Goal: Information Seeking & Learning: Check status

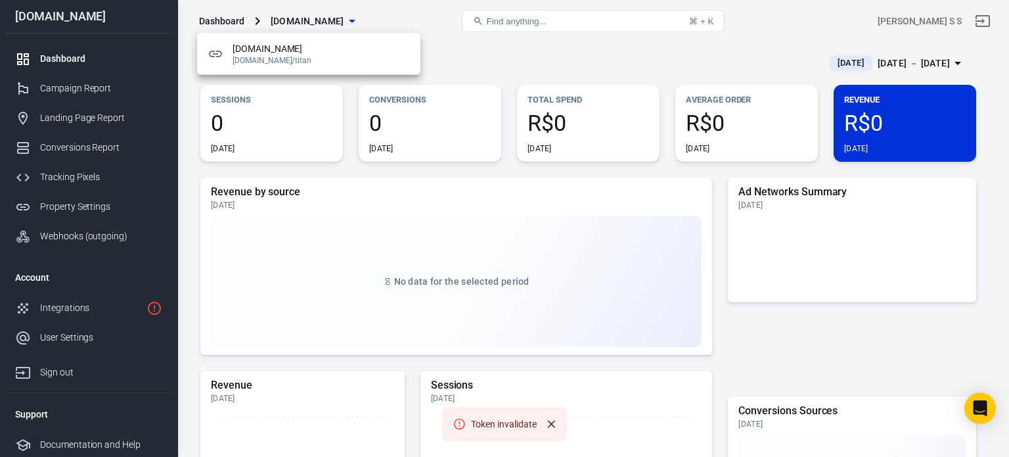
click at [407, 12] on div at bounding box center [504, 228] width 1009 height 457
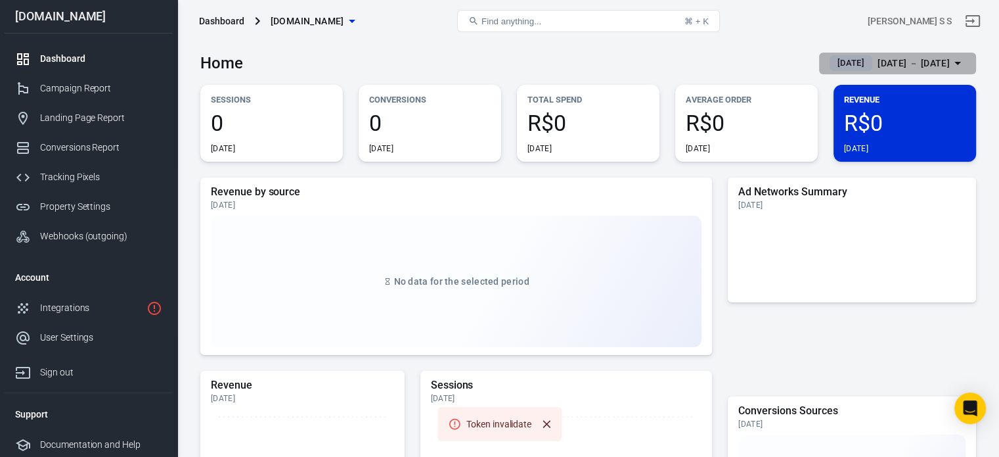
click at [907, 66] on div "Sep 14 － Sep 14, 2025" at bounding box center [914, 63] width 72 height 16
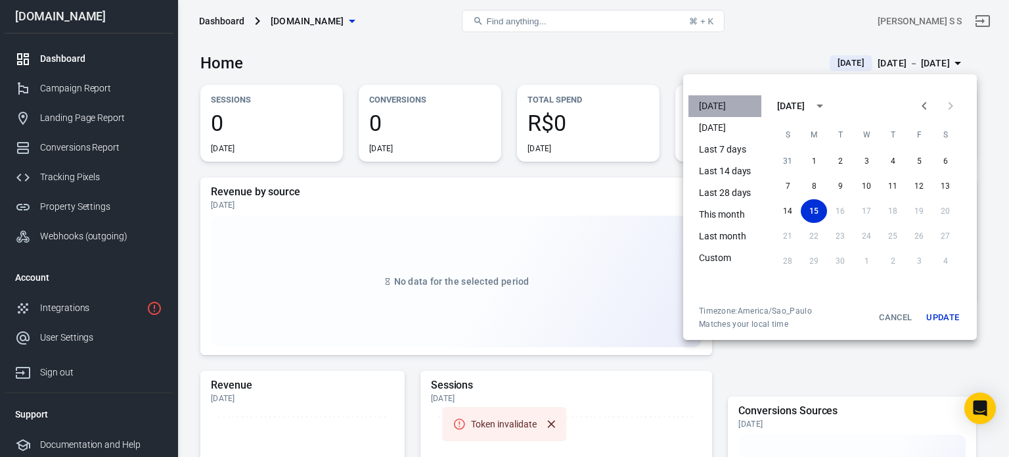
click at [731, 107] on li "[DATE]" at bounding box center [724, 106] width 73 height 22
click at [704, 105] on li "[DATE]" at bounding box center [724, 106] width 73 height 22
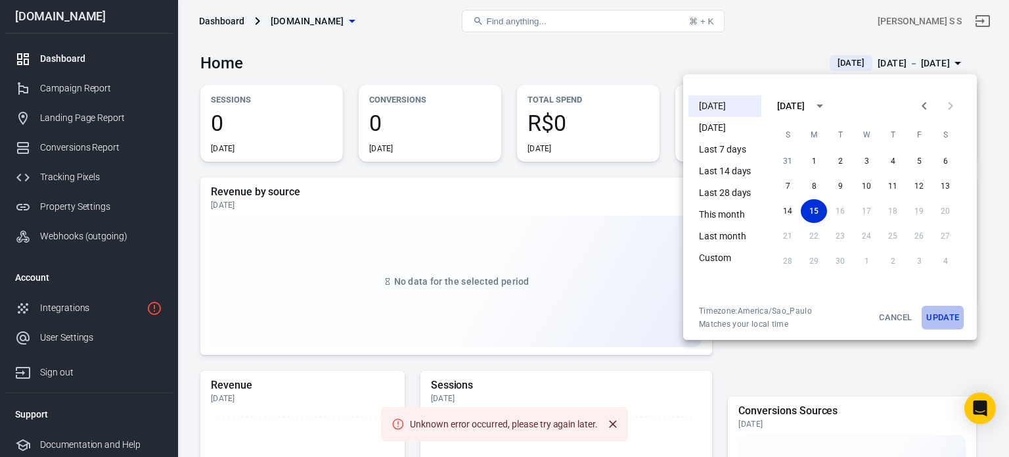
click at [952, 317] on button "Update" at bounding box center [943, 317] width 42 height 24
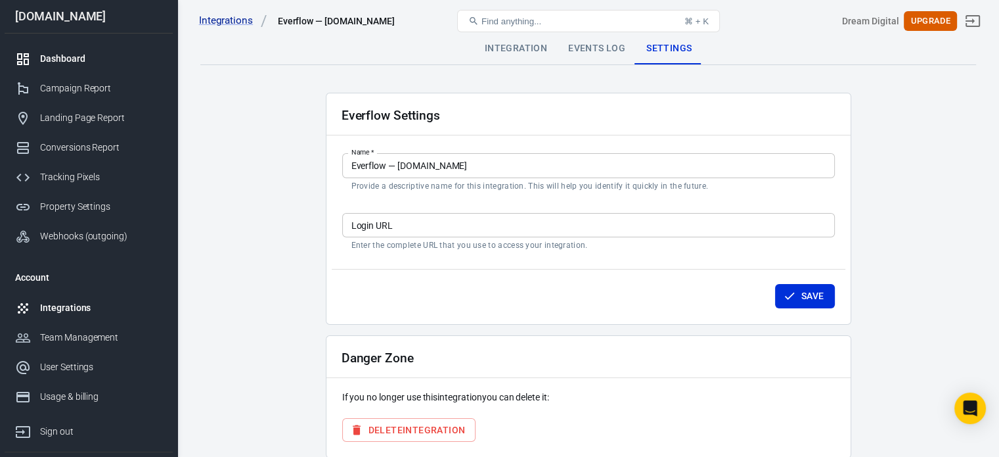
click at [79, 58] on div "Dashboard" at bounding box center [101, 59] width 122 height 14
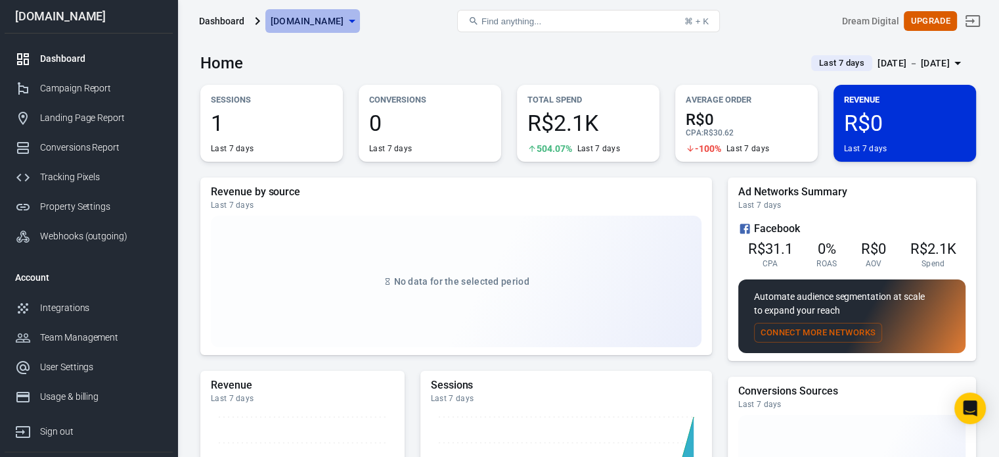
click at [321, 26] on span "[DOMAIN_NAME]" at bounding box center [308, 21] width 74 height 16
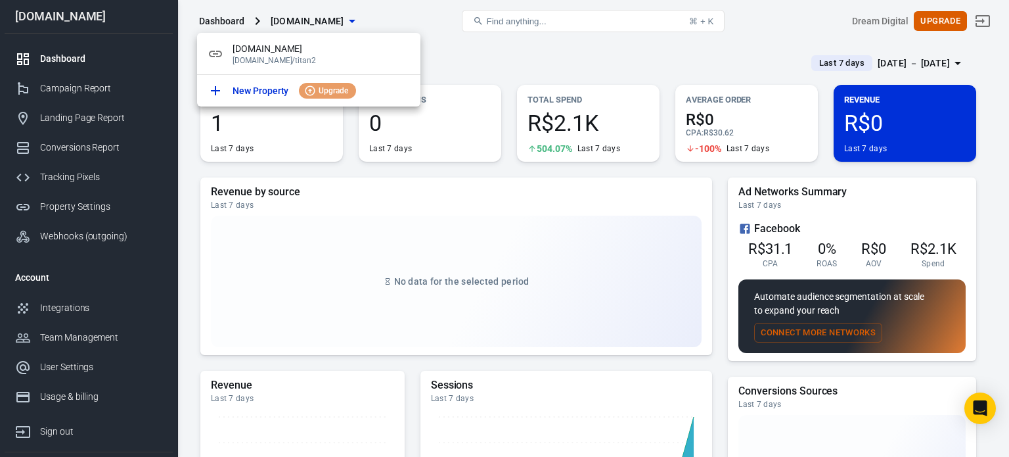
click at [459, 59] on div at bounding box center [504, 228] width 1009 height 457
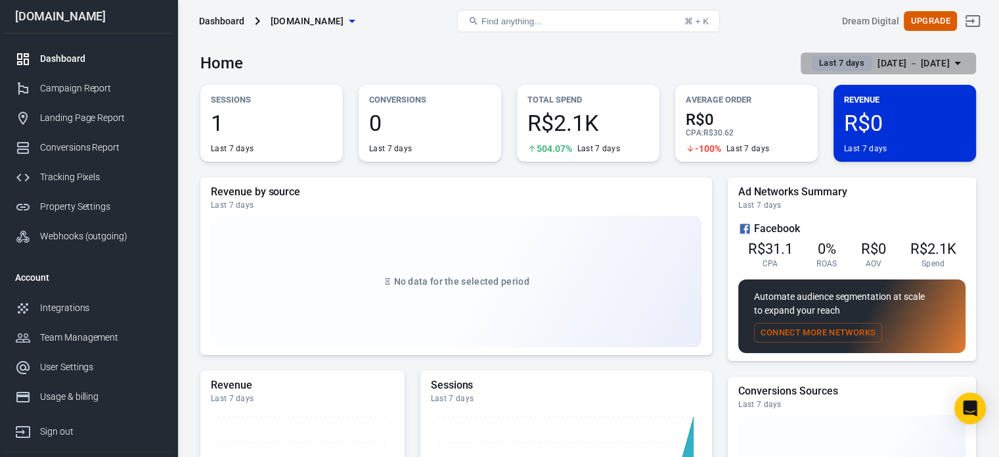
click at [926, 67] on div "[DATE] － [DATE]" at bounding box center [914, 63] width 72 height 16
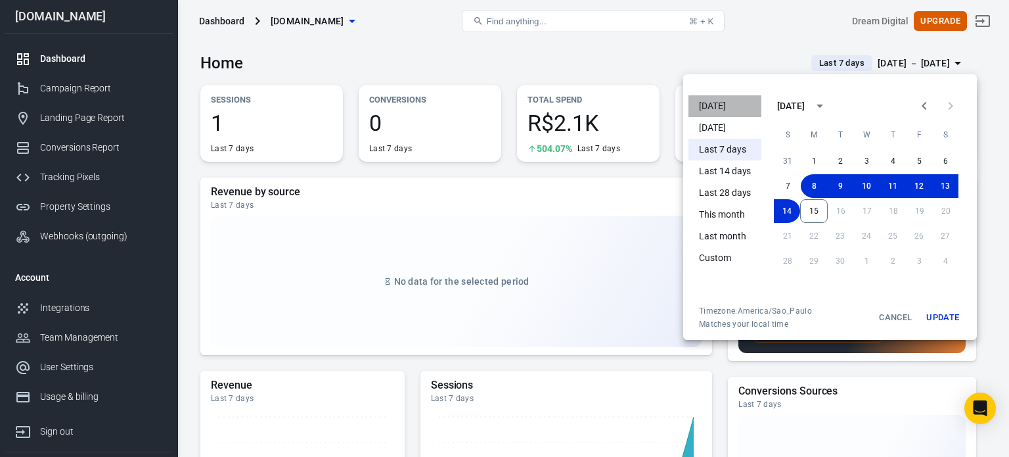
click at [712, 107] on li "[DATE]" at bounding box center [724, 106] width 73 height 22
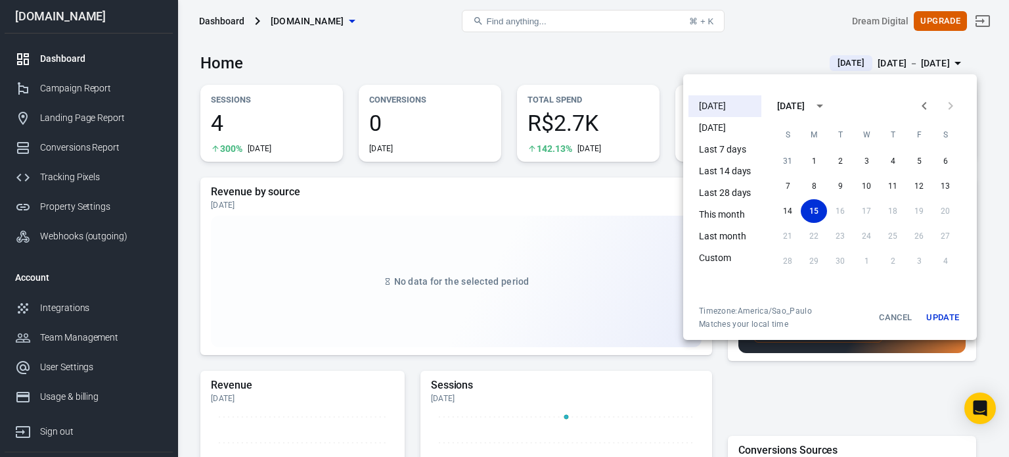
click at [444, 56] on div at bounding box center [504, 228] width 1009 height 457
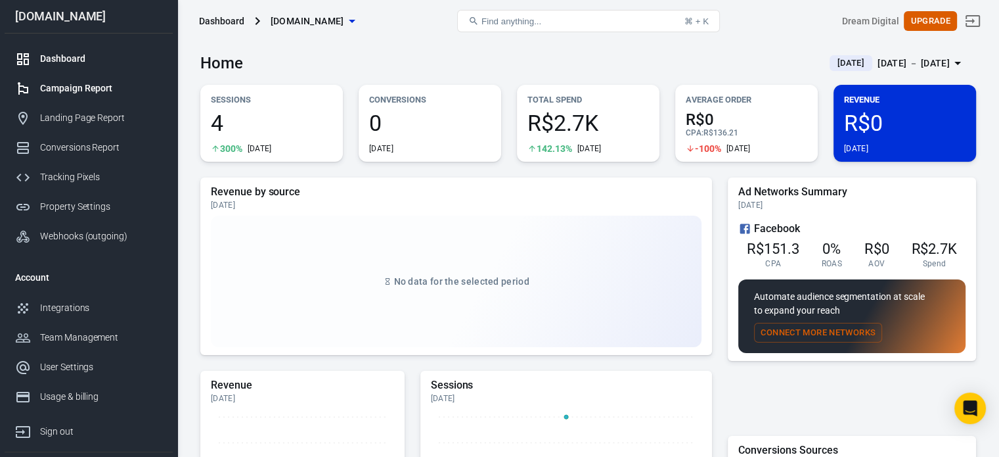
click at [99, 81] on div "Campaign Report" at bounding box center [101, 88] width 122 height 14
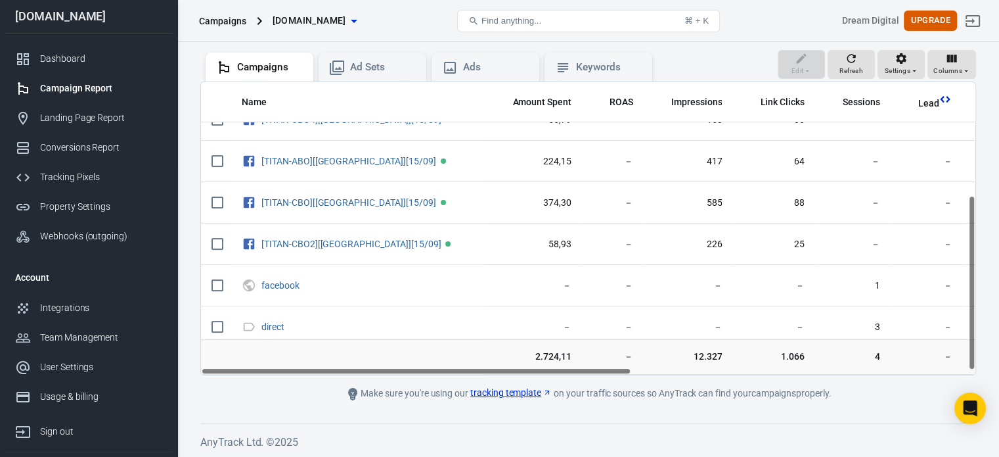
scroll to position [195, 0]
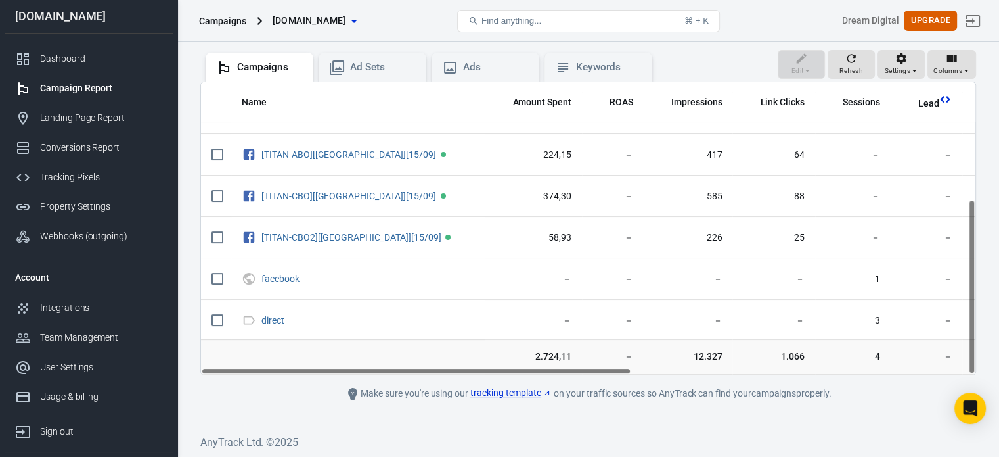
drag, startPoint x: 971, startPoint y: 215, endPoint x: 972, endPoint y: 349, distance: 133.4
click at [972, 349] on div "Name Amount Spent ROAS Impressions Link Clicks Sessions Lead Purchase Revenue A…" at bounding box center [588, 228] width 775 height 292
click at [486, 72] on div "Ads" at bounding box center [496, 67] width 66 height 14
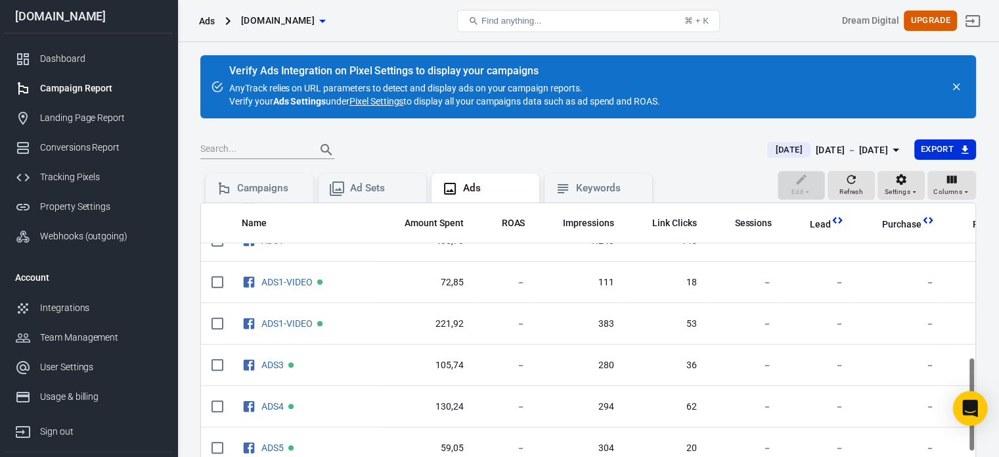
scroll to position [546, 0]
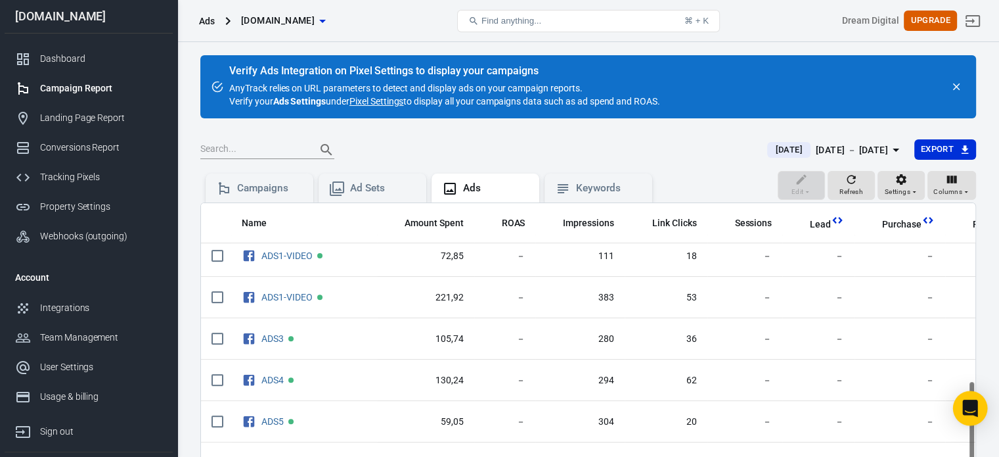
drag, startPoint x: 972, startPoint y: 236, endPoint x: 976, endPoint y: 415, distance: 178.1
click at [976, 415] on body "Ads [DOMAIN_NAME] Find anything... ⌘ + K Dream Digital Upgrade [DOMAIN_NAME] Da…" at bounding box center [499, 310] width 999 height 537
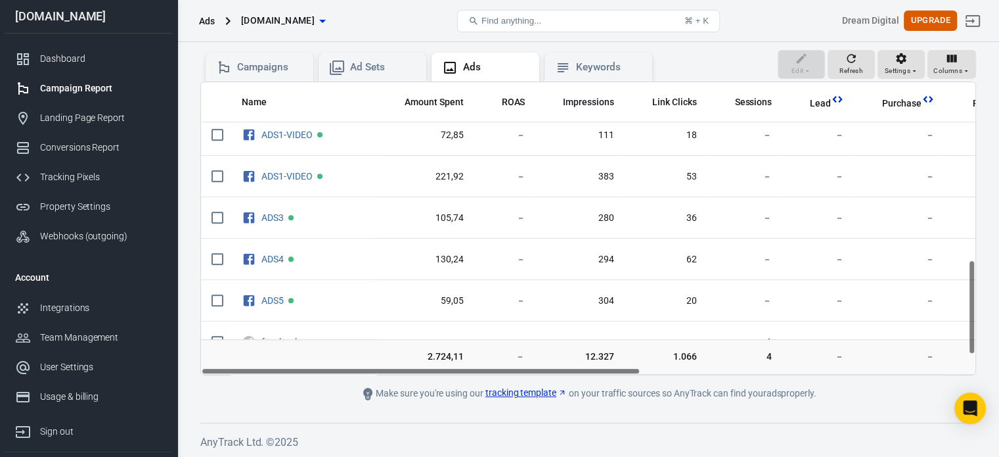
scroll to position [608, 0]
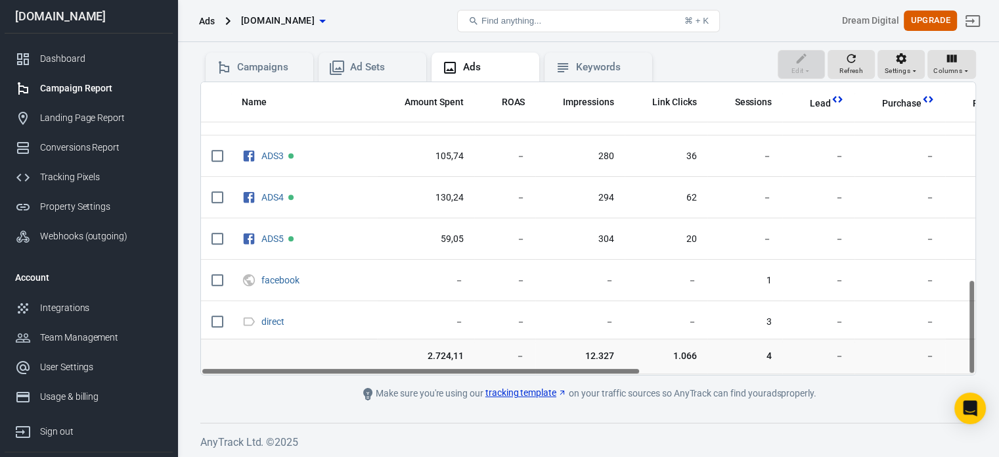
drag, startPoint x: 972, startPoint y: 291, endPoint x: 979, endPoint y: 328, distance: 37.4
click at [979, 328] on div "Verify Ads Integration on Pixel Settings to display your campaigns AnyTrack rel…" at bounding box center [588, 189] width 822 height 537
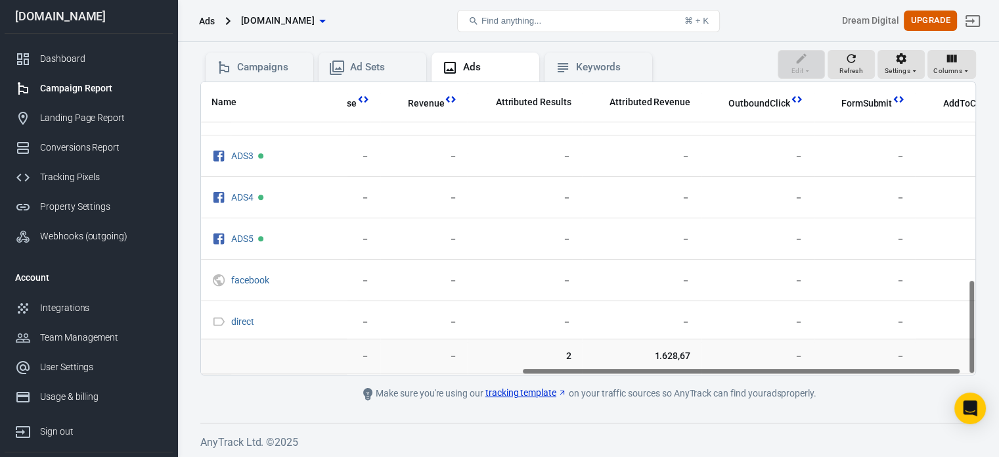
scroll to position [608, 589]
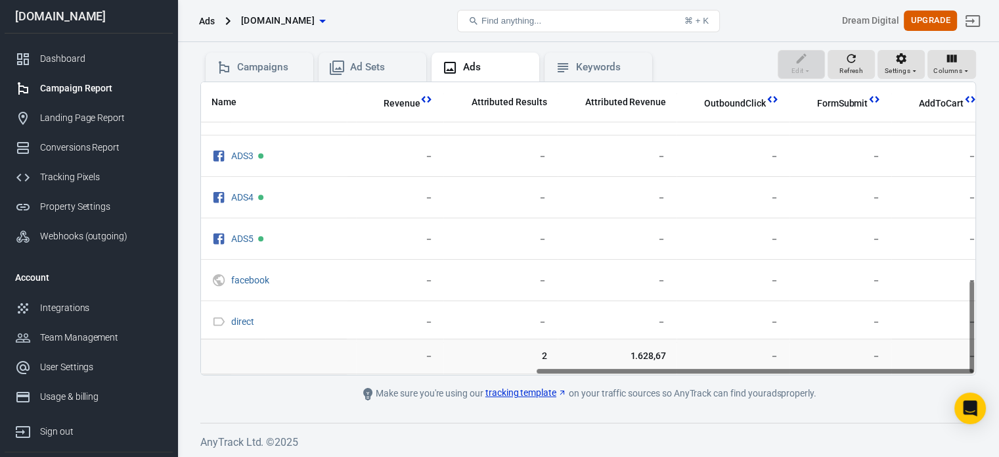
drag, startPoint x: 602, startPoint y: 370, endPoint x: 945, endPoint y: 358, distance: 343.1
click at [945, 358] on div "Name Amount Spent ROAS Impressions Link Clicks Sessions Lead Purchase Revenue A…" at bounding box center [588, 228] width 776 height 294
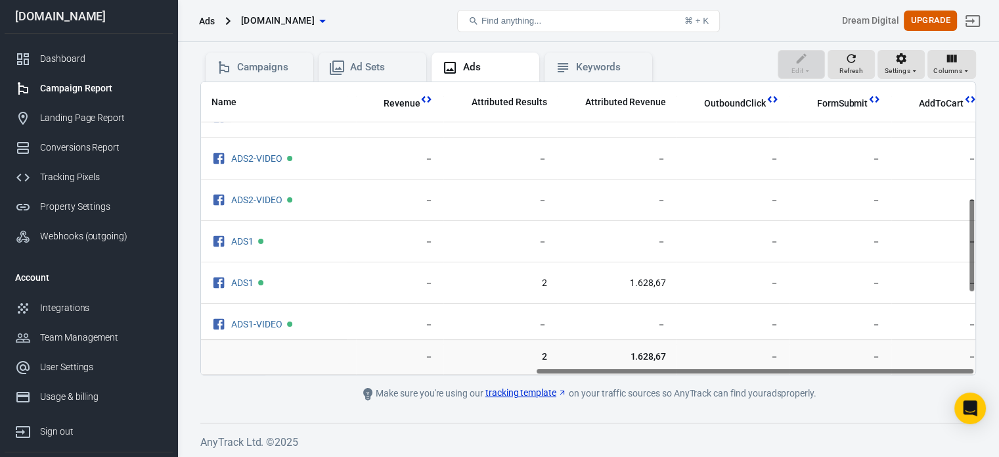
scroll to position [355, 589]
drag, startPoint x: 971, startPoint y: 332, endPoint x: 973, endPoint y: 250, distance: 81.5
click at [973, 250] on div "Name Amount Spent ROAS Impressions Link Clicks Sessions Lead Purchase Revenue A…" at bounding box center [588, 228] width 775 height 292
drag, startPoint x: 636, startPoint y: 373, endPoint x: 585, endPoint y: 374, distance: 51.3
click at [585, 374] on main "Verify Ads Integration on Pixel Settings to display your campaigns AnyTrack rel…" at bounding box center [588, 167] width 776 height 467
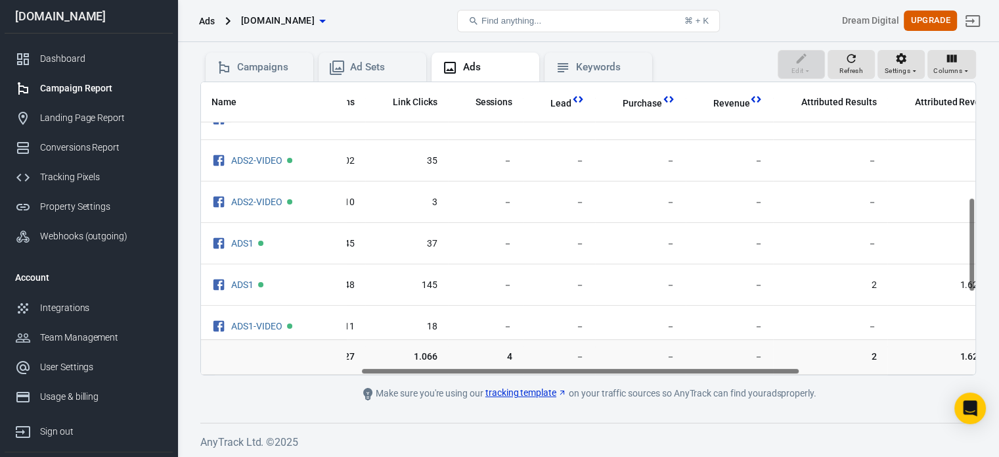
scroll to position [355, 233]
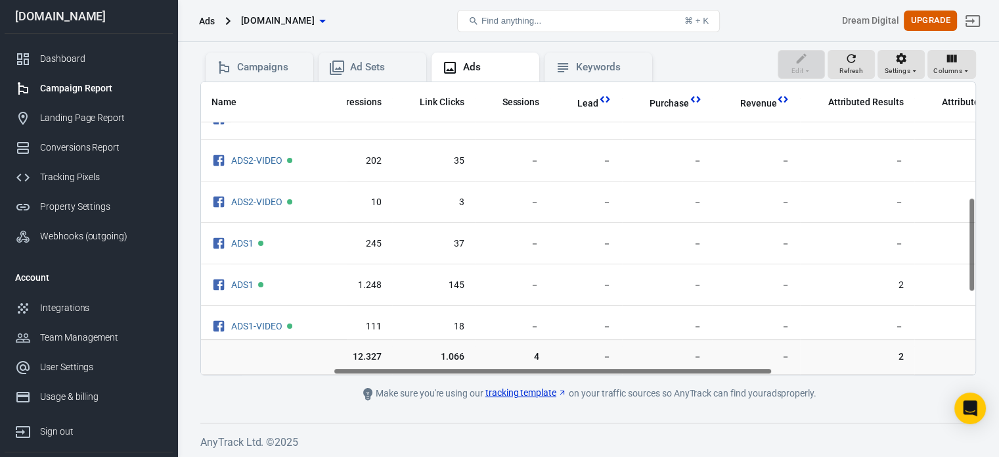
drag, startPoint x: 608, startPoint y: 370, endPoint x: 406, endPoint y: 375, distance: 201.7
click at [406, 375] on main "Verify Ads Integration on Pixel Settings to display your campaigns AnyTrack rel…" at bounding box center [588, 167] width 776 height 467
click at [848, 60] on icon "button" at bounding box center [851, 58] width 13 height 13
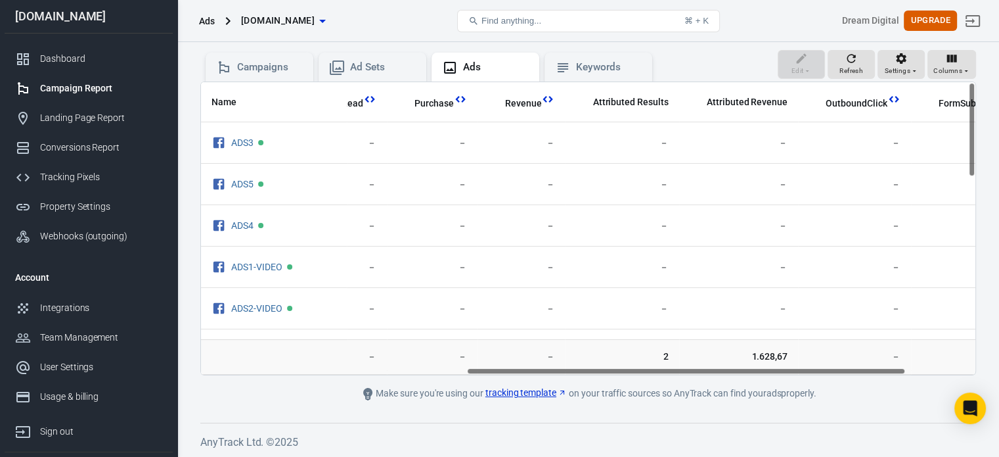
scroll to position [0, 589]
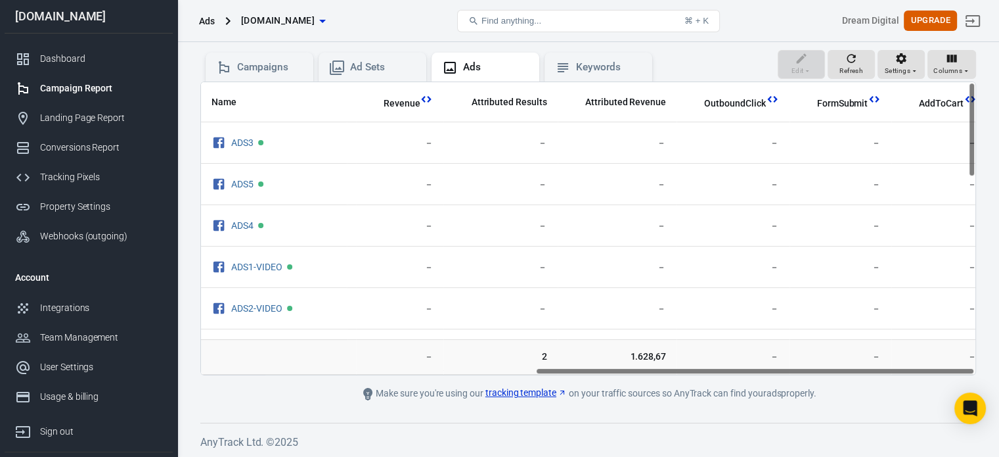
drag, startPoint x: 545, startPoint y: 368, endPoint x: 892, endPoint y: 368, distance: 347.5
click at [892, 368] on div "Name Amount Spent ROAS Impressions Link Clicks Sessions Lead Purchase Revenue A…" at bounding box center [588, 228] width 775 height 292
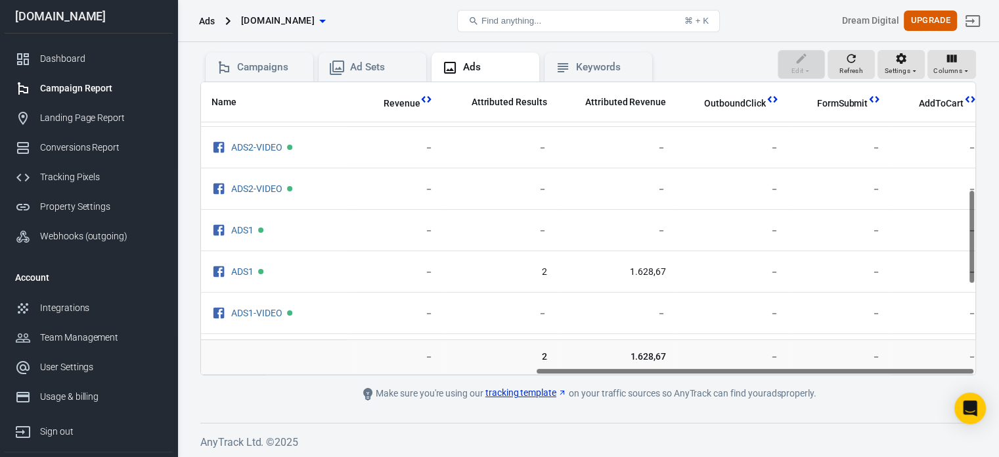
scroll to position [394, 589]
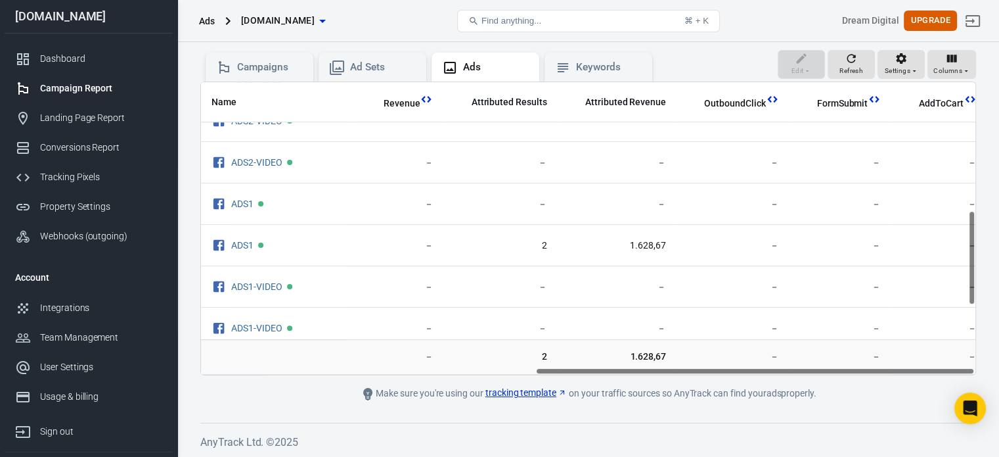
drag, startPoint x: 973, startPoint y: 157, endPoint x: 978, endPoint y: 286, distance: 128.8
click at [978, 286] on div "Verify Ads Integration on Pixel Settings to display your campaigns AnyTrack rel…" at bounding box center [588, 189] width 822 height 537
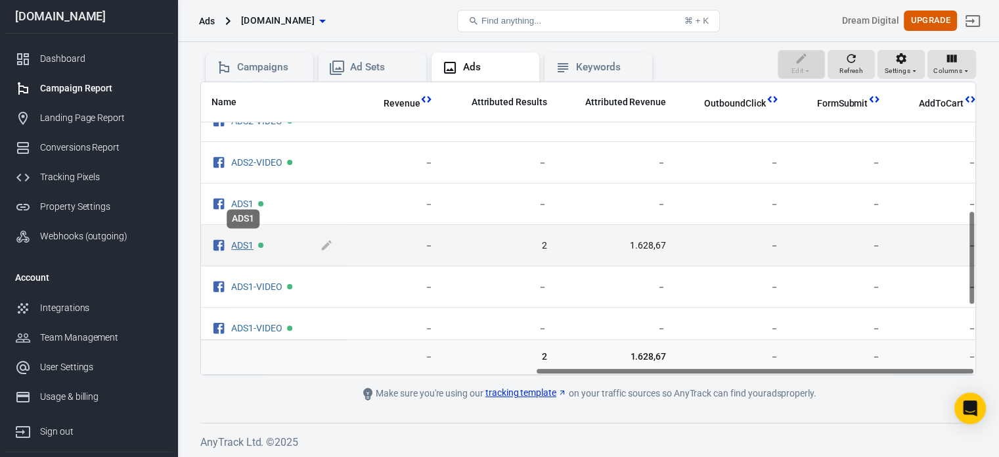
click at [249, 242] on link "ADS1" at bounding box center [242, 245] width 22 height 11
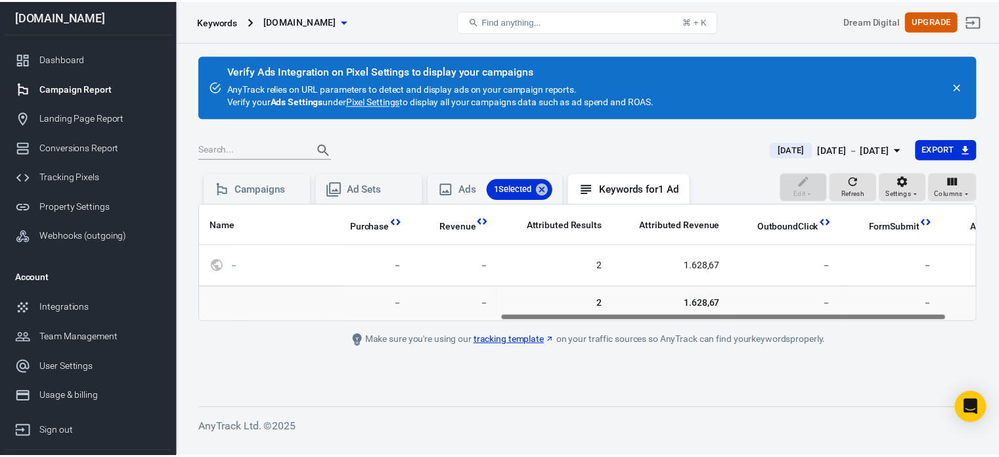
scroll to position [0, 579]
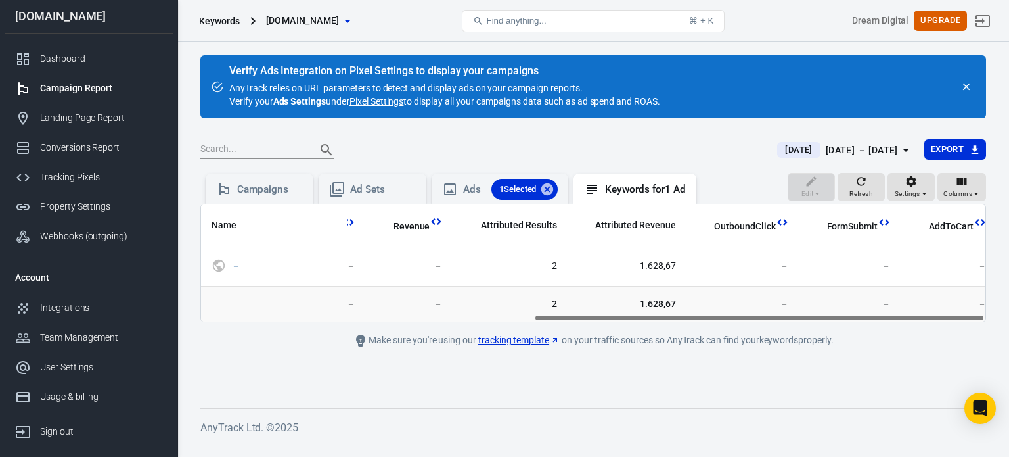
drag, startPoint x: 502, startPoint y: 315, endPoint x: 857, endPoint y: 310, distance: 355.4
click at [857, 310] on div "Name Amount Spent ROAS Impressions Link Clicks Sessions Lead Purchase Revenue A…" at bounding box center [593, 263] width 786 height 118
click at [97, 49] on link "Dashboard" at bounding box center [89, 59] width 168 height 30
